Goal: Task Accomplishment & Management: Manage account settings

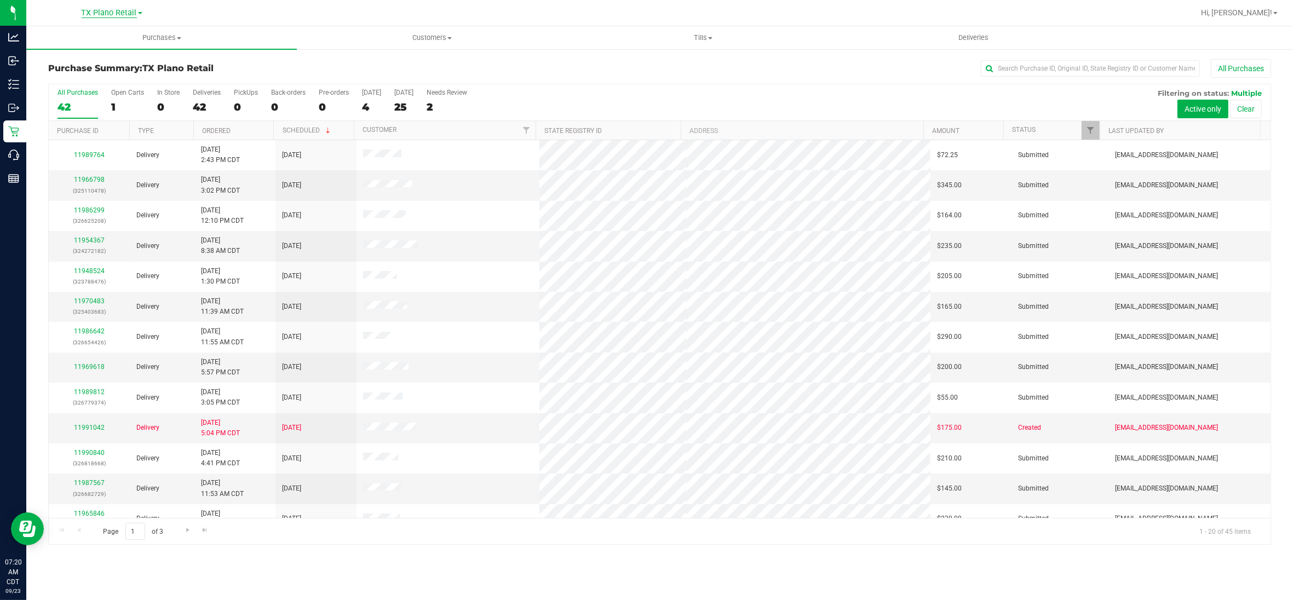
click at [96, 16] on span "TX Plano Retail" at bounding box center [109, 13] width 55 height 10
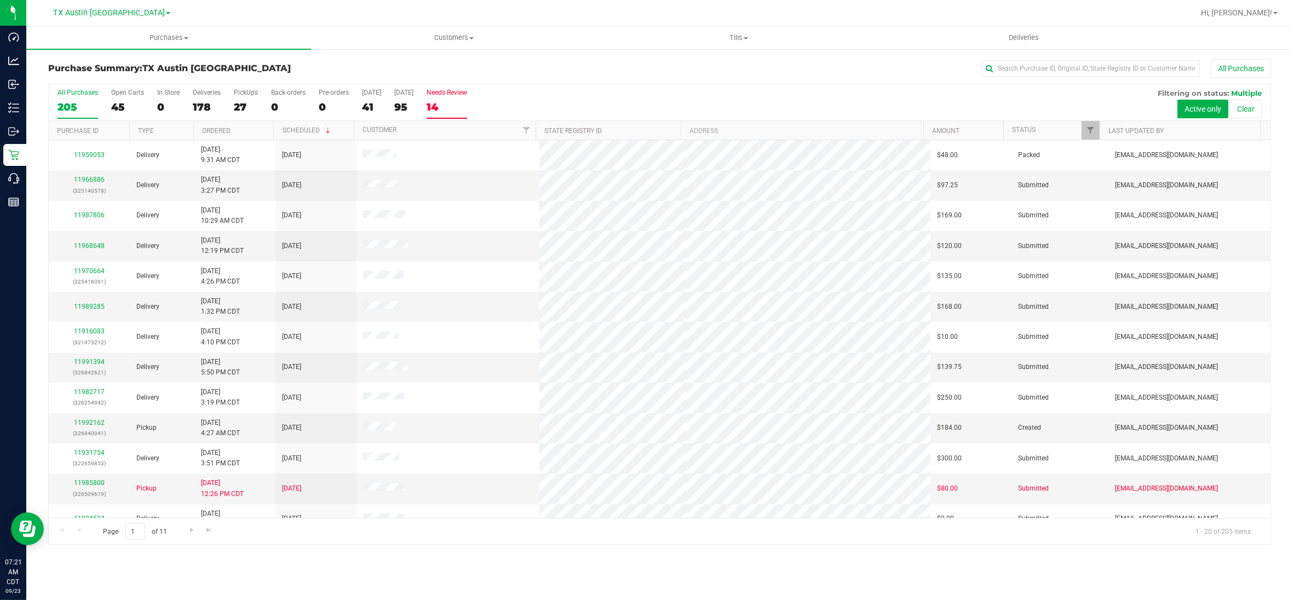
click at [444, 107] on div "14" at bounding box center [447, 107] width 41 height 13
click at [0, 0] on input "Needs Review 14" at bounding box center [0, 0] width 0 height 0
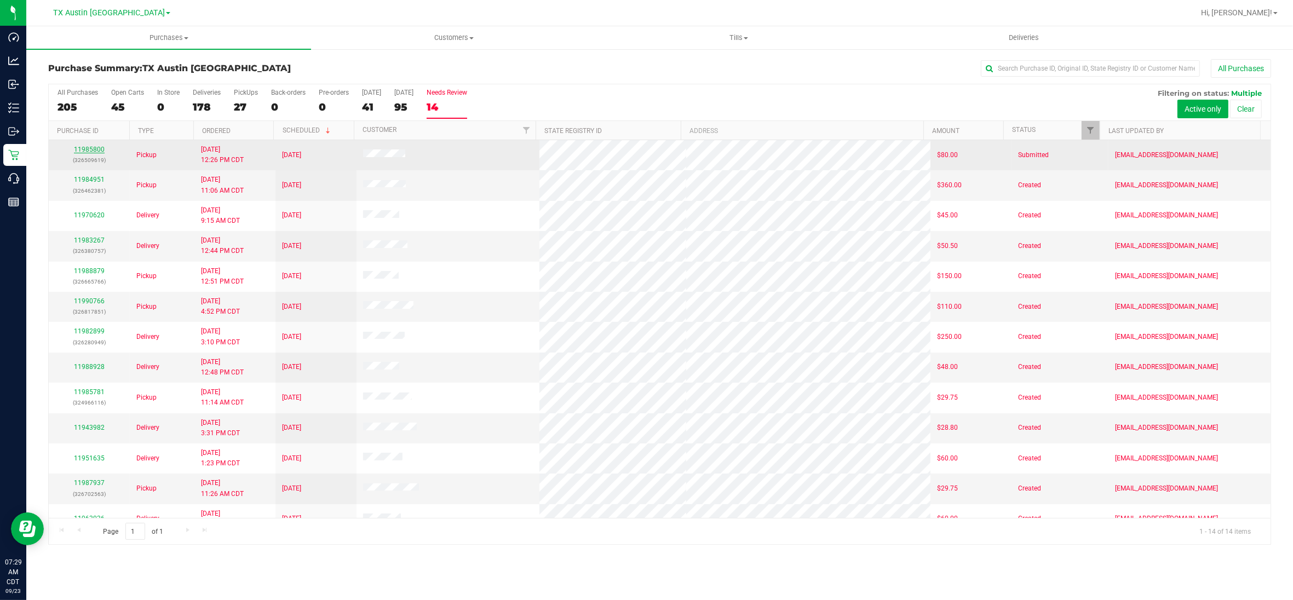
click at [94, 150] on link "11985800" at bounding box center [89, 150] width 31 height 8
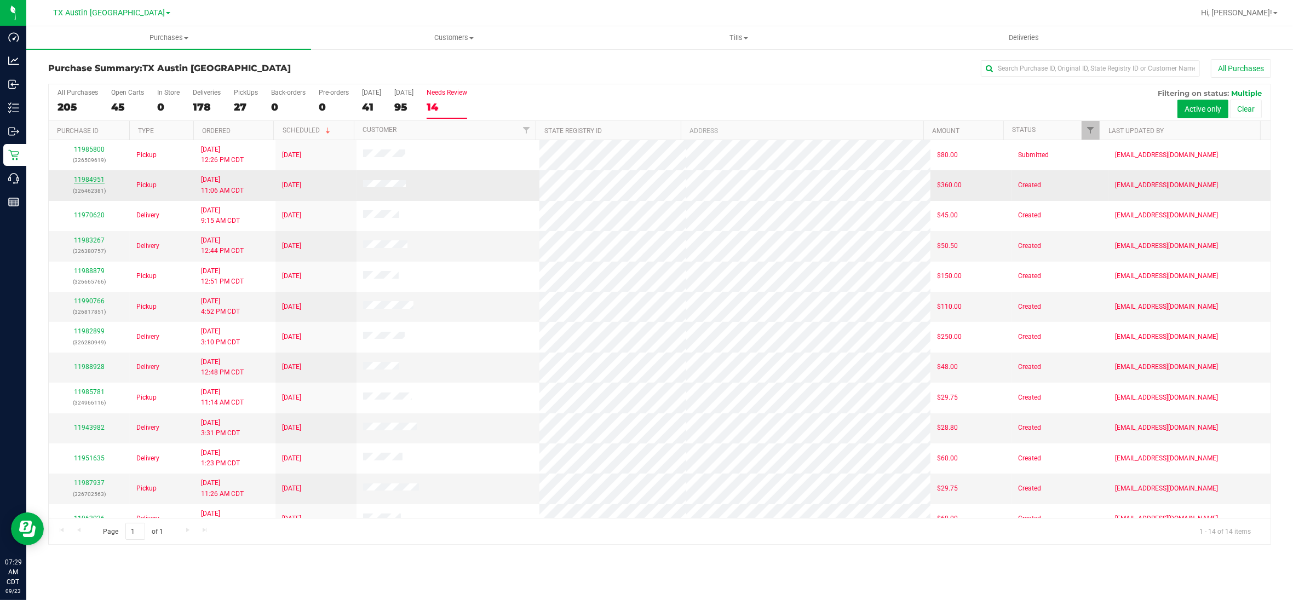
click at [92, 181] on link "11984951" at bounding box center [89, 180] width 31 height 8
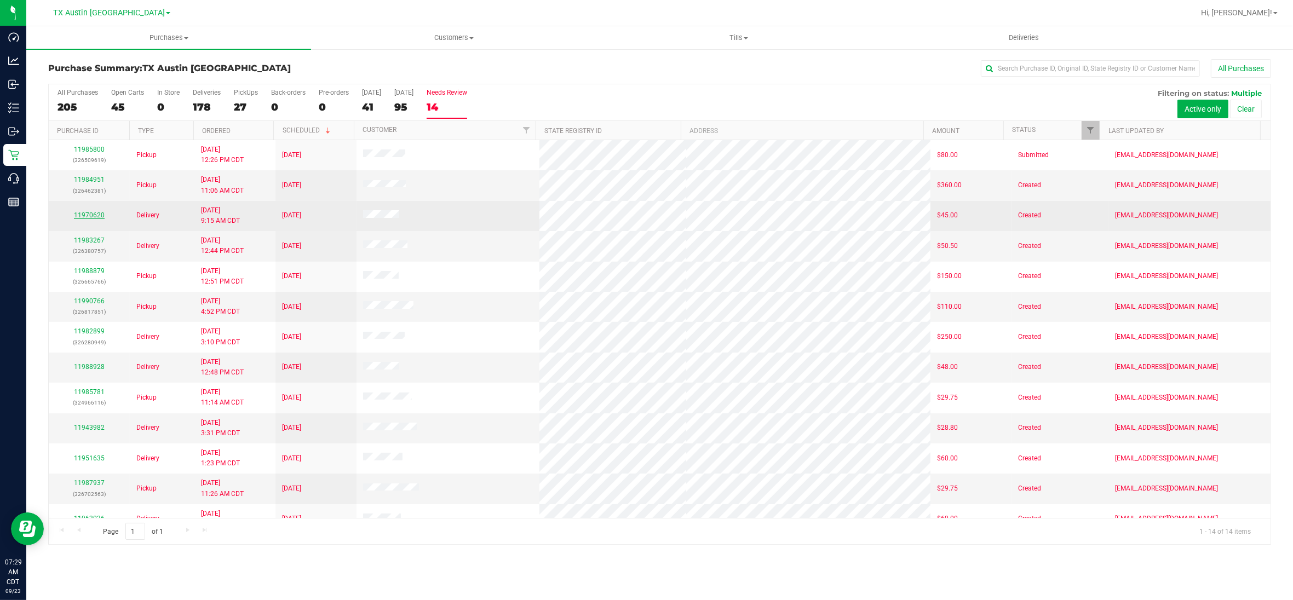
click at [91, 215] on link "11970620" at bounding box center [89, 215] width 31 height 8
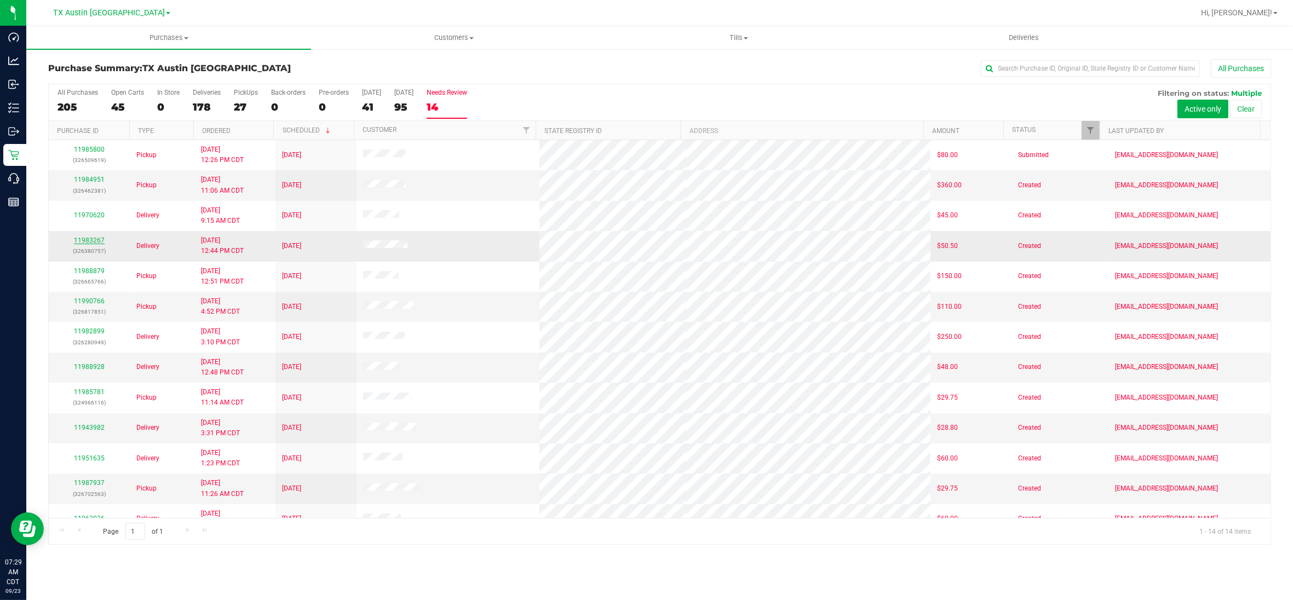
click at [93, 244] on link "11983267" at bounding box center [89, 241] width 31 height 8
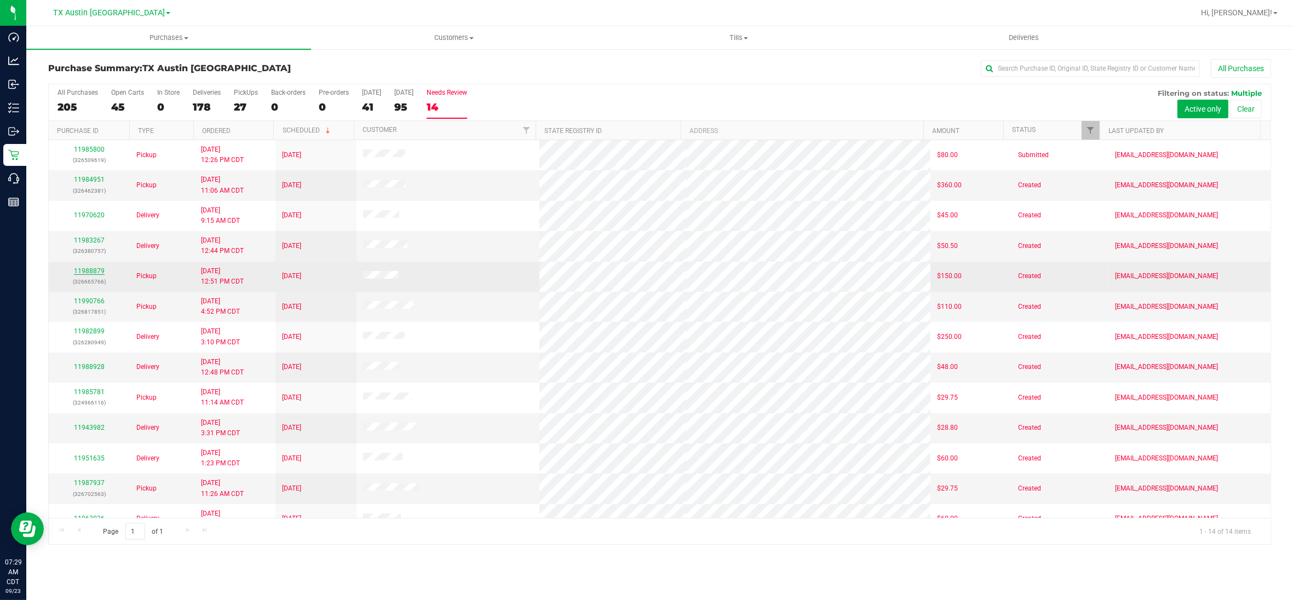
click at [91, 273] on link "11988879" at bounding box center [89, 271] width 31 height 8
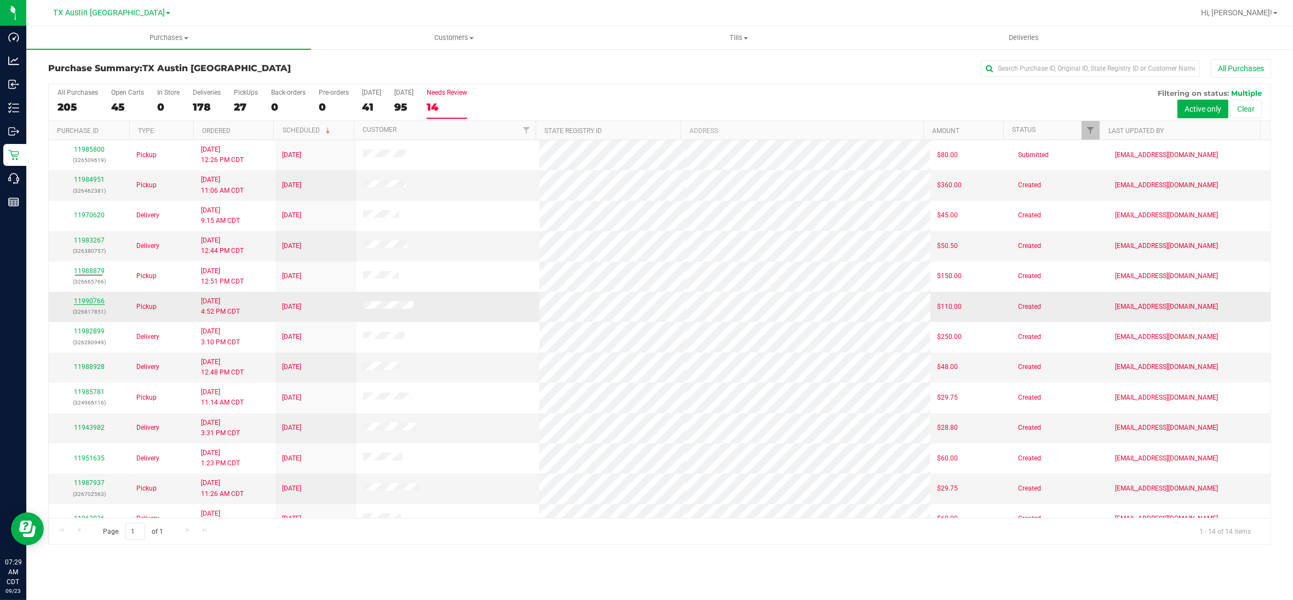
click at [91, 300] on link "11990766" at bounding box center [89, 301] width 31 height 8
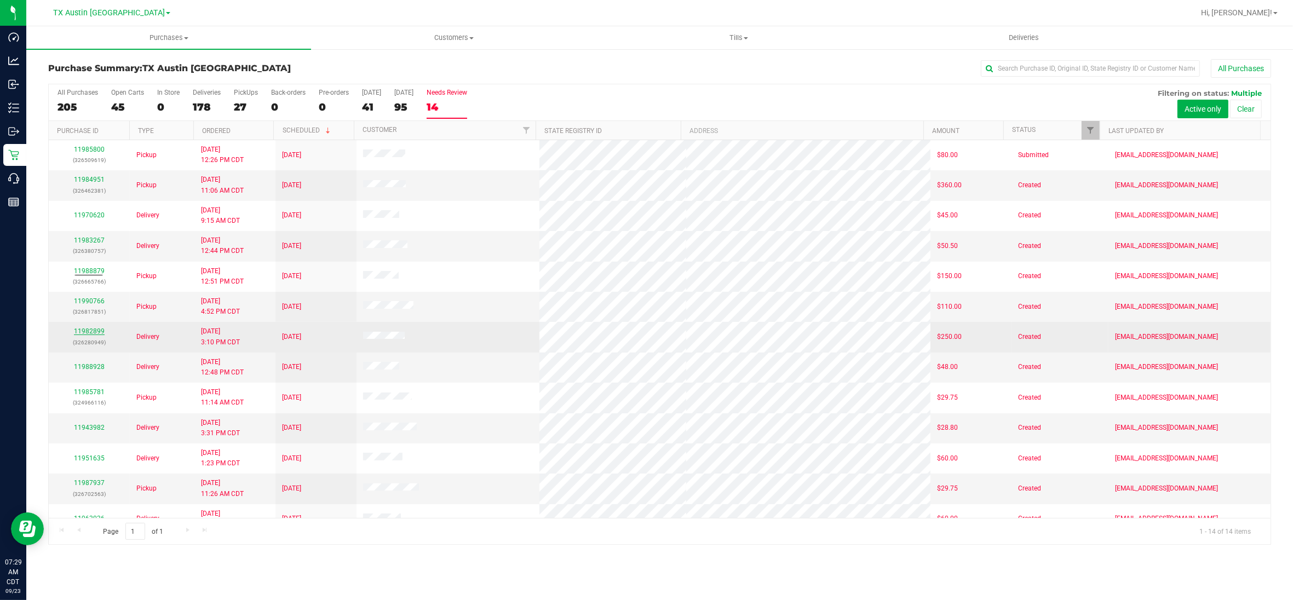
click at [89, 332] on link "11982899" at bounding box center [89, 332] width 31 height 8
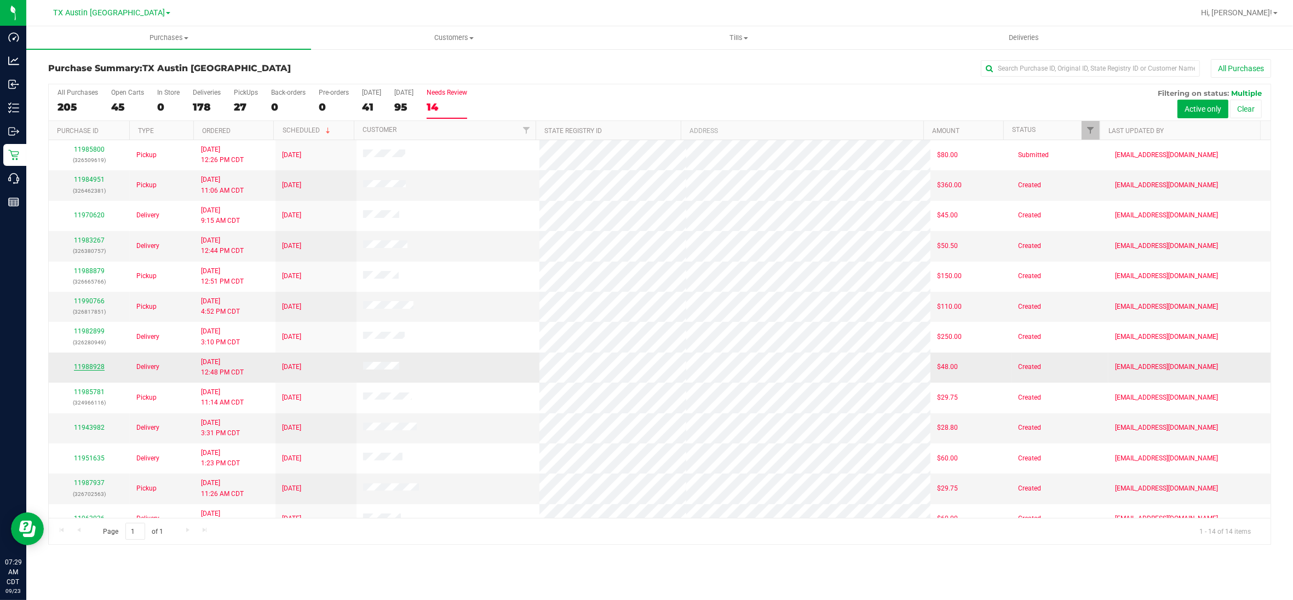
click at [93, 370] on link "11988928" at bounding box center [89, 367] width 31 height 8
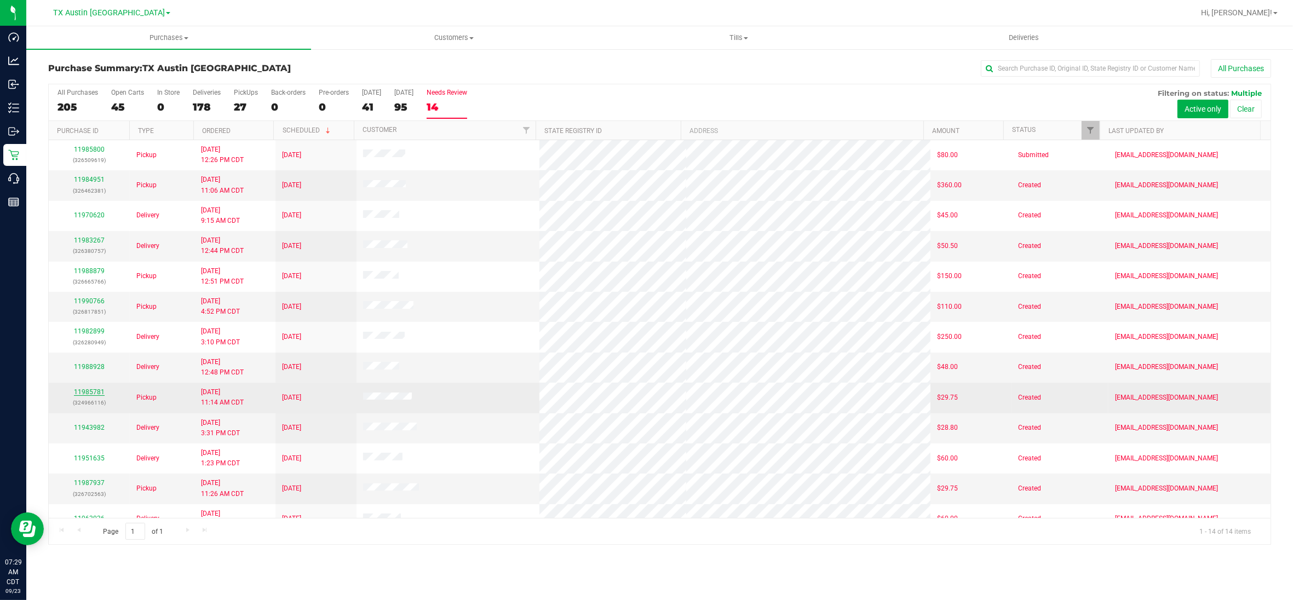
click at [92, 392] on link "11985781" at bounding box center [89, 392] width 31 height 8
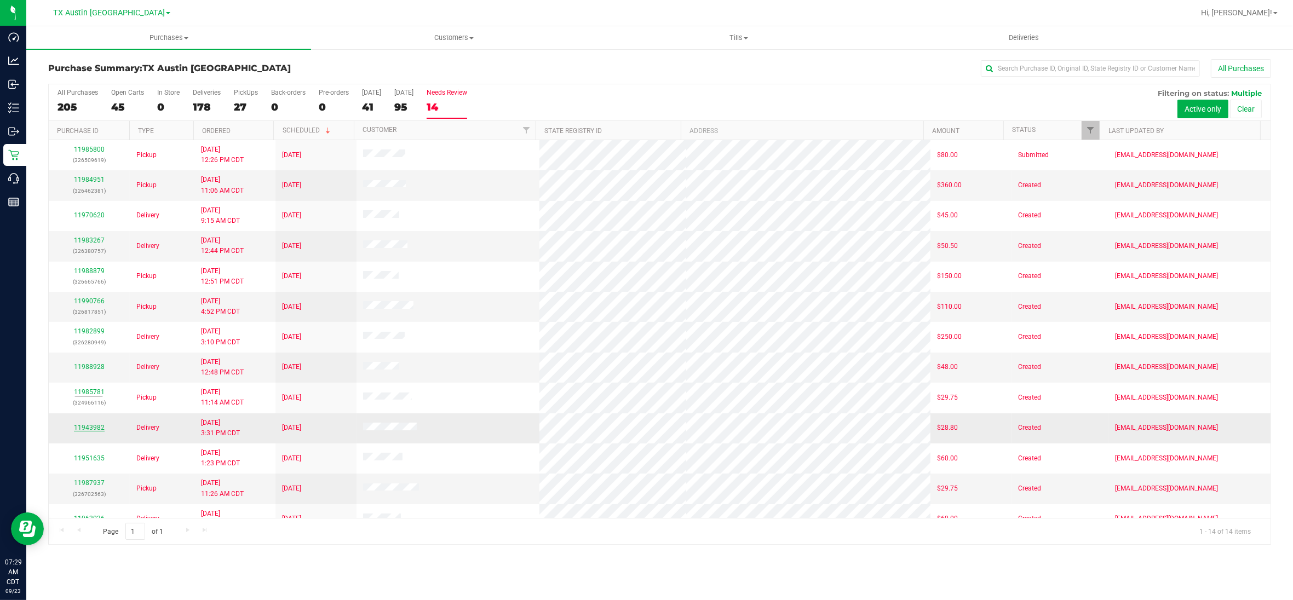
click at [95, 430] on link "11943982" at bounding box center [89, 428] width 31 height 8
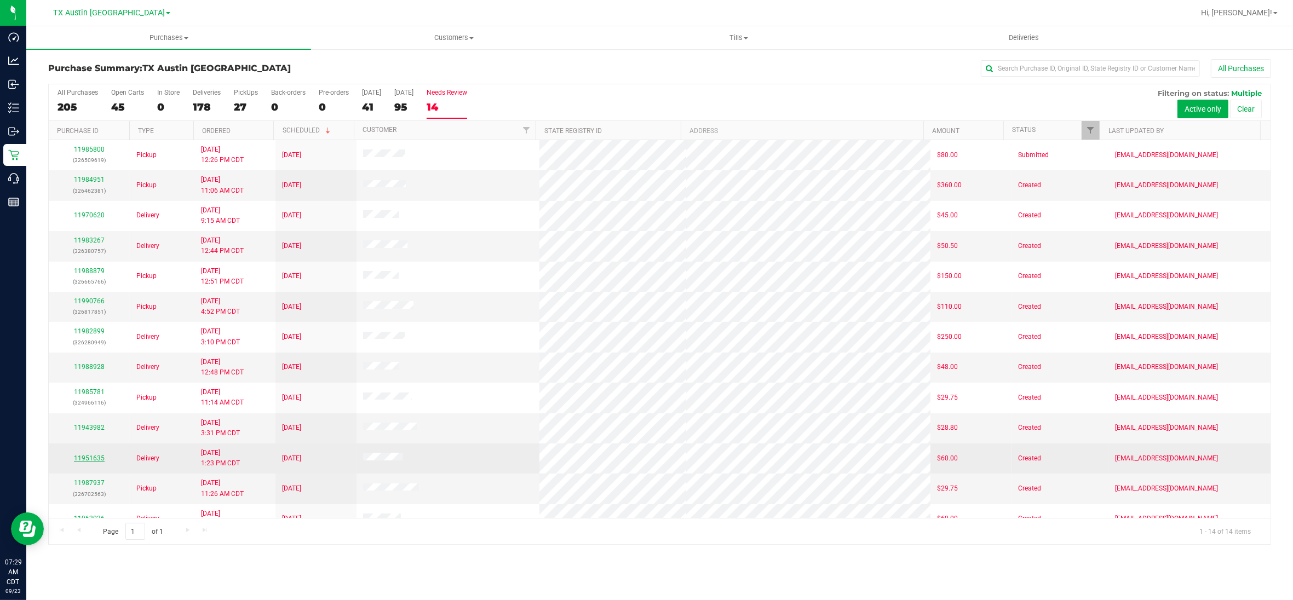
click at [91, 462] on link "11951635" at bounding box center [89, 459] width 31 height 8
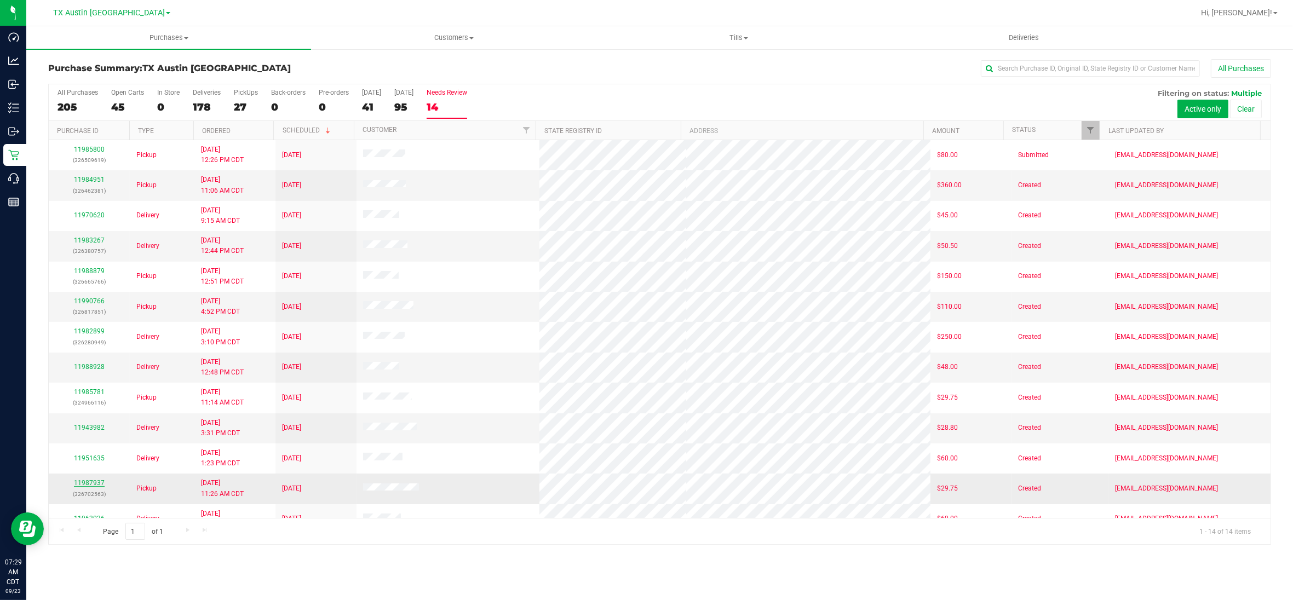
click at [93, 486] on link "11987937" at bounding box center [89, 483] width 31 height 8
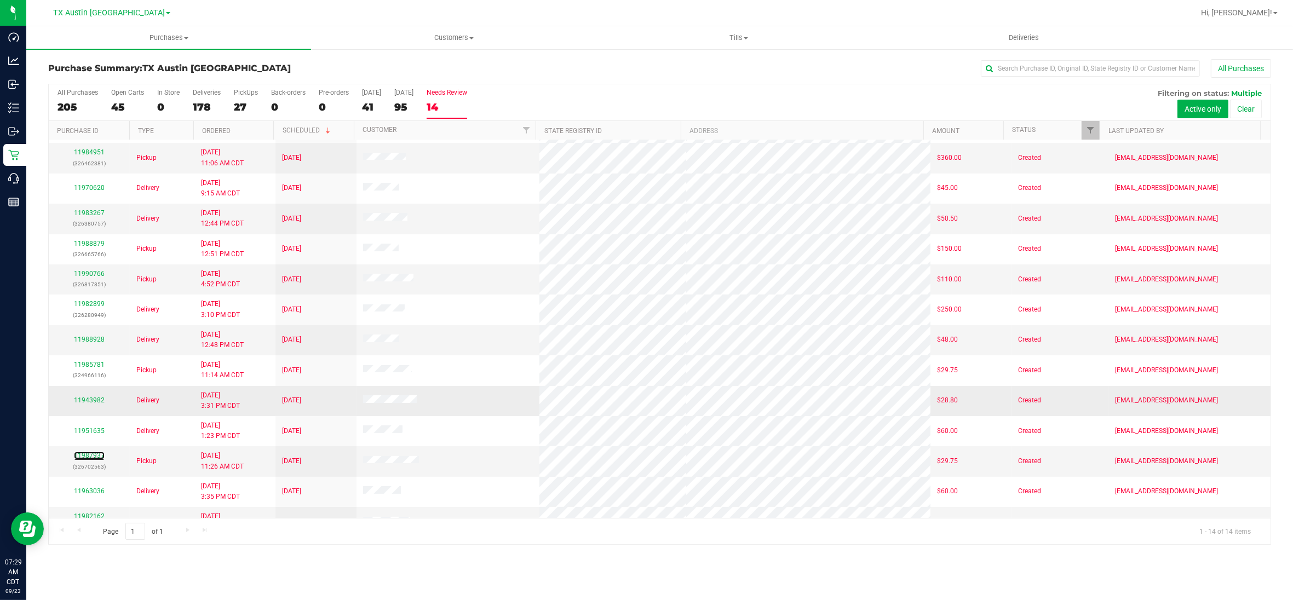
scroll to position [47, 0]
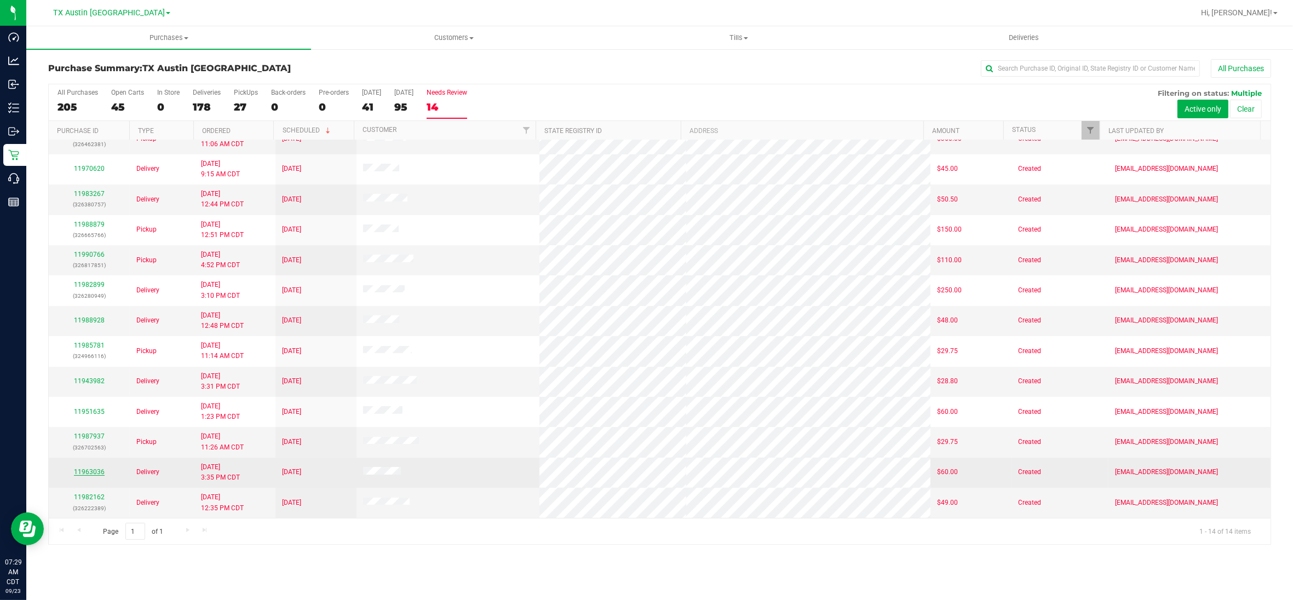
click at [90, 474] on link "11963036" at bounding box center [89, 472] width 31 height 8
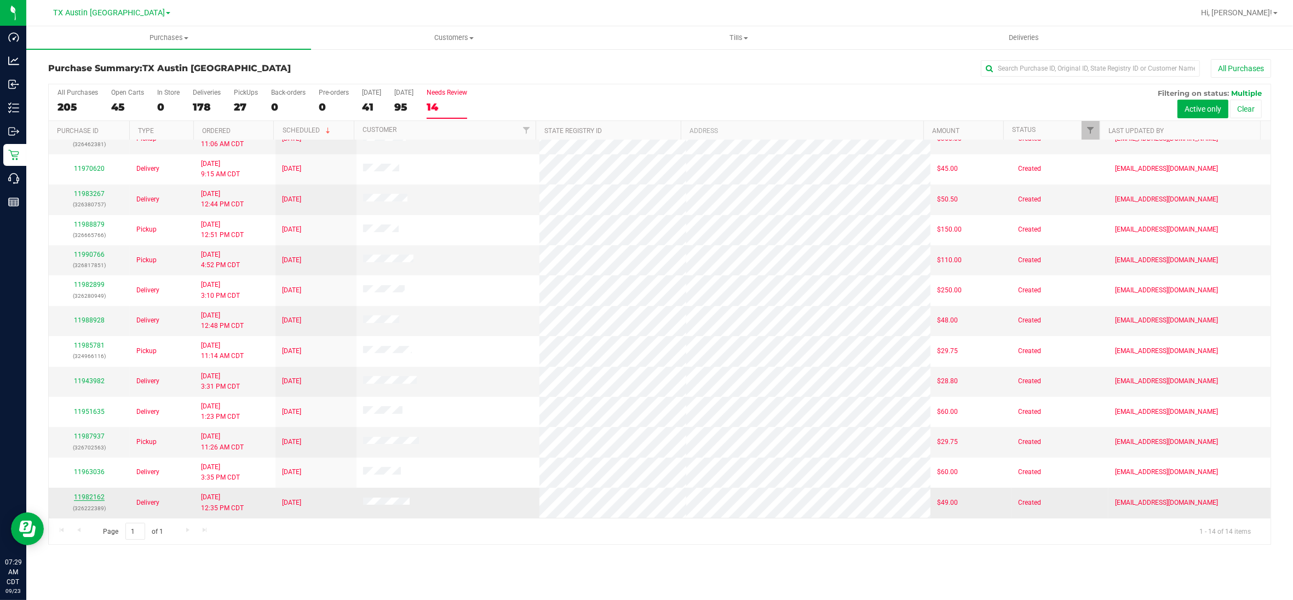
click at [94, 500] on link "11982162" at bounding box center [89, 497] width 31 height 8
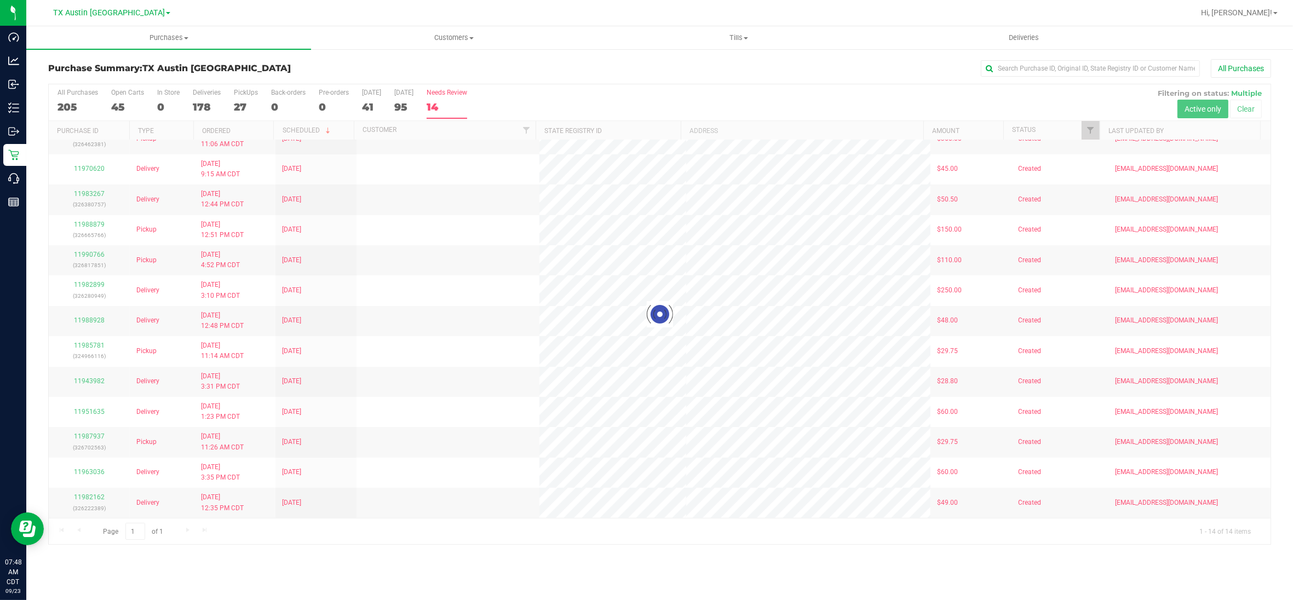
scroll to position [0, 0]
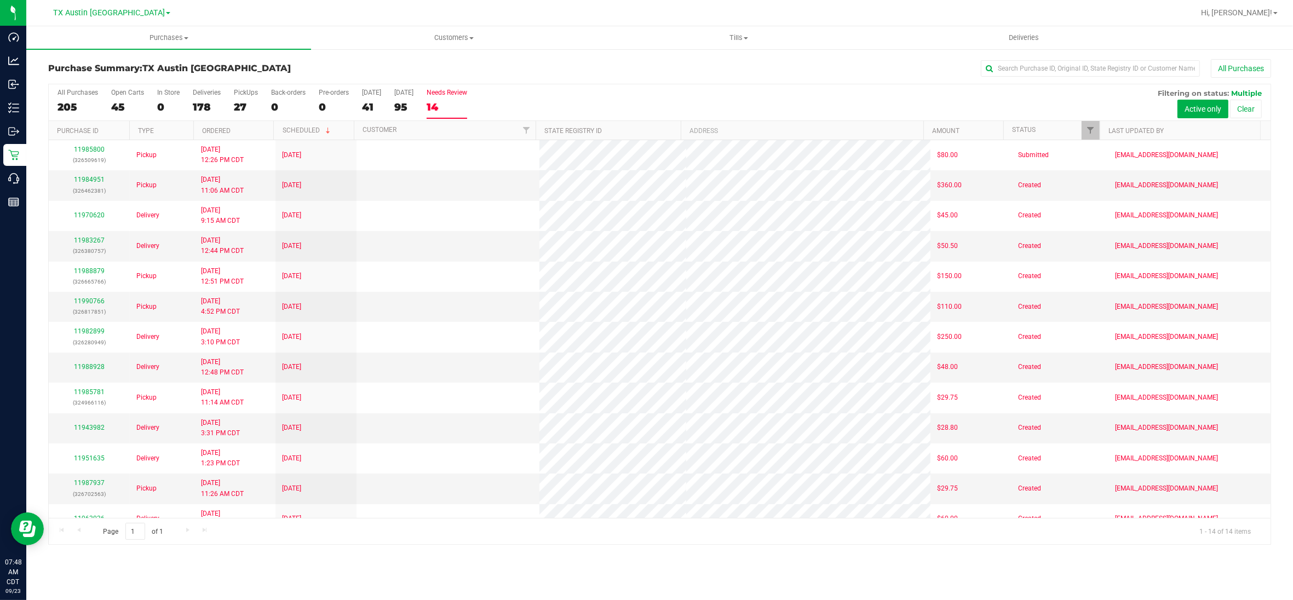
click at [642, 85] on div "All Purchases 205 Open Carts 45 In Store 0 Deliveries 178 PickUps 27 Back-order…" at bounding box center [660, 88] width 1222 height 9
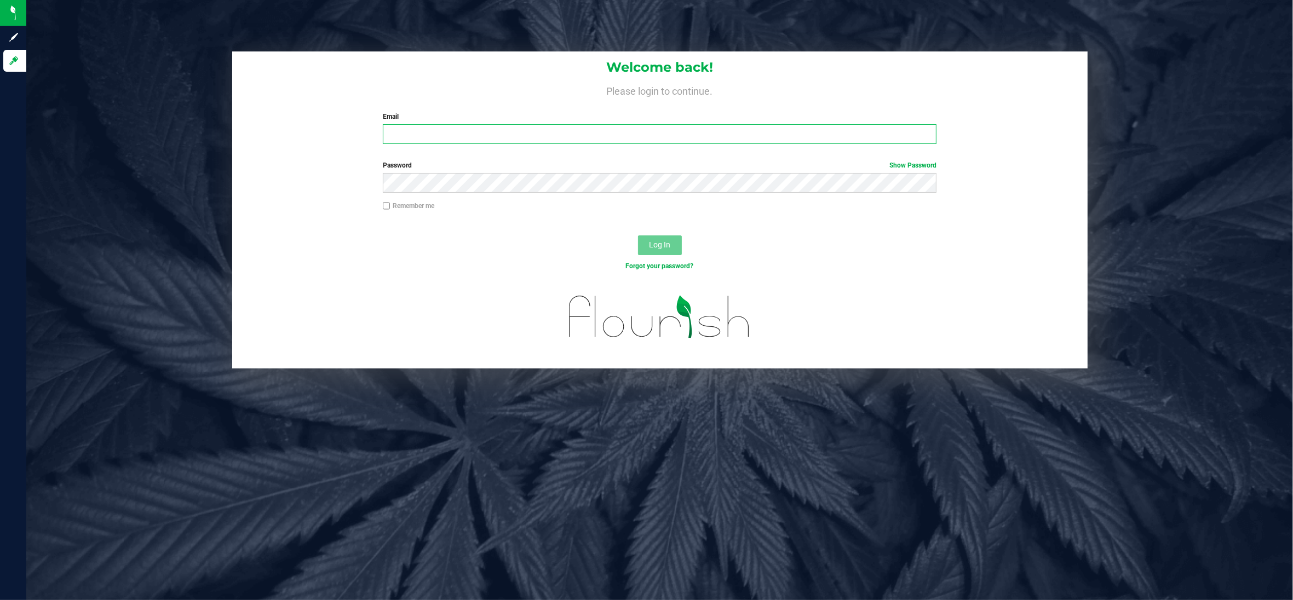
type input "aalvarado@liveparallel.com"
click at [652, 242] on span "Log In" at bounding box center [659, 244] width 21 height 9
